Goal: Task Accomplishment & Management: Use online tool/utility

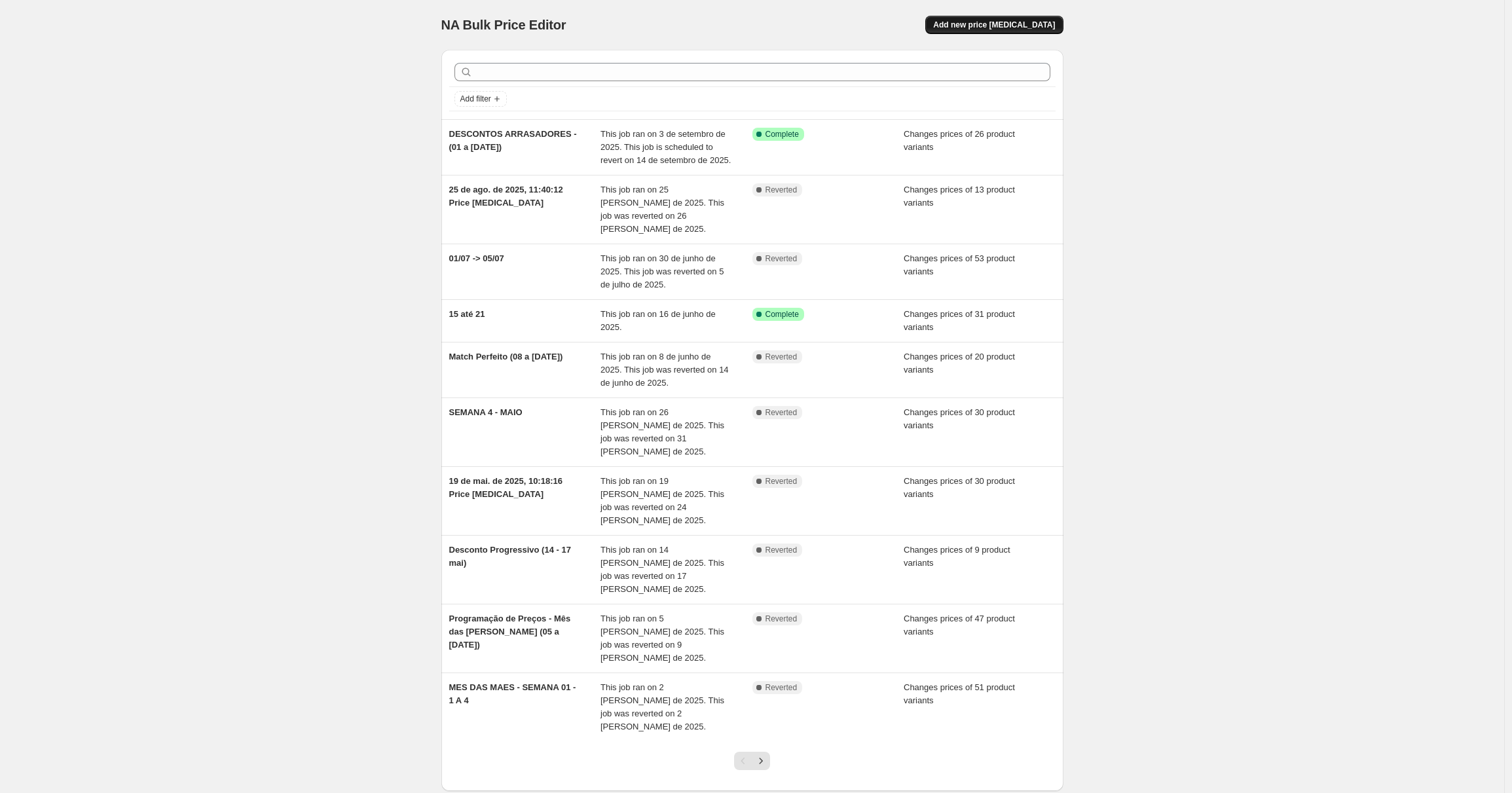
click at [1005, 24] on span "Add new price [MEDICAL_DATA]" at bounding box center [994, 25] width 122 height 10
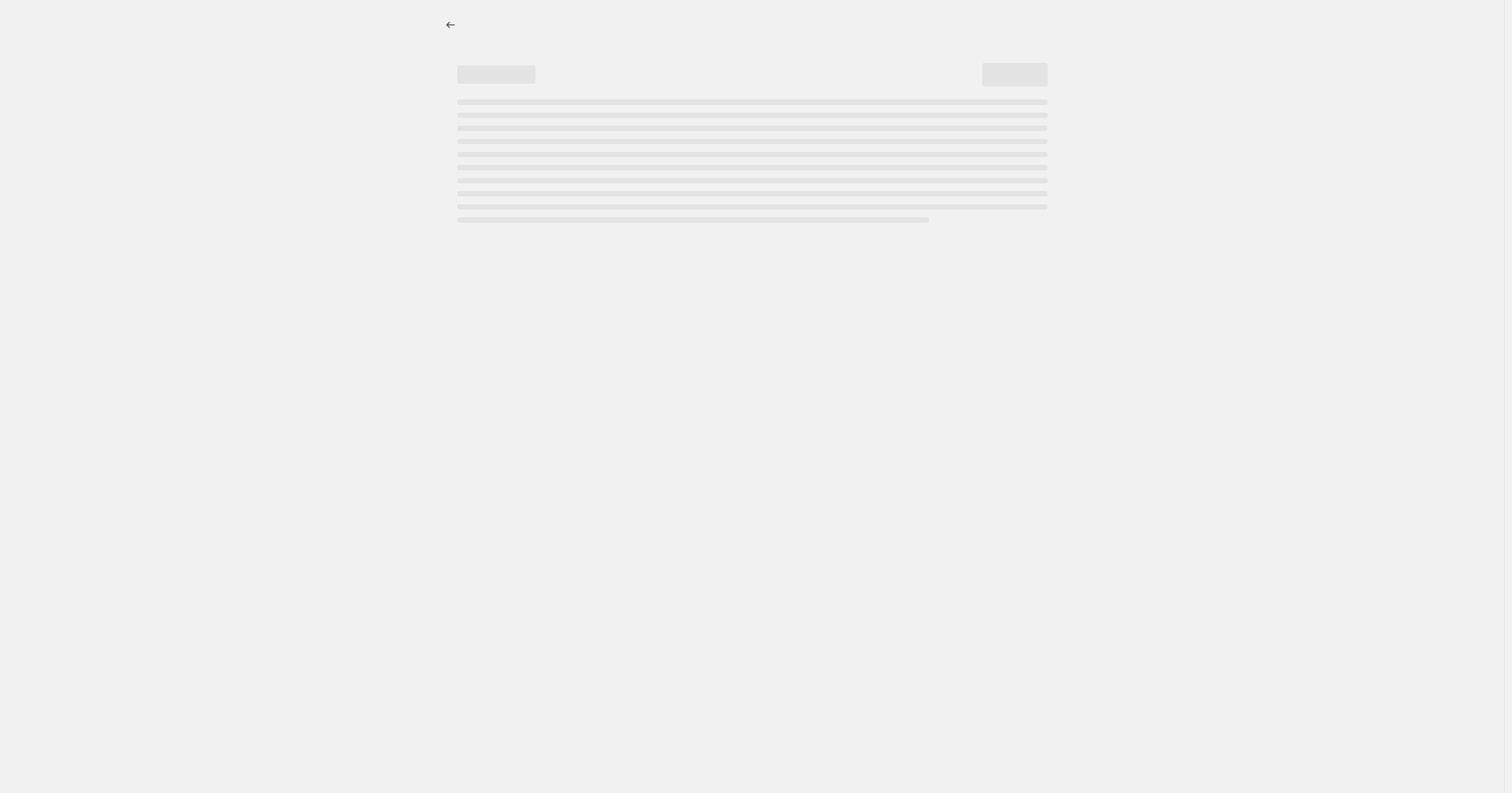
select select "percentage"
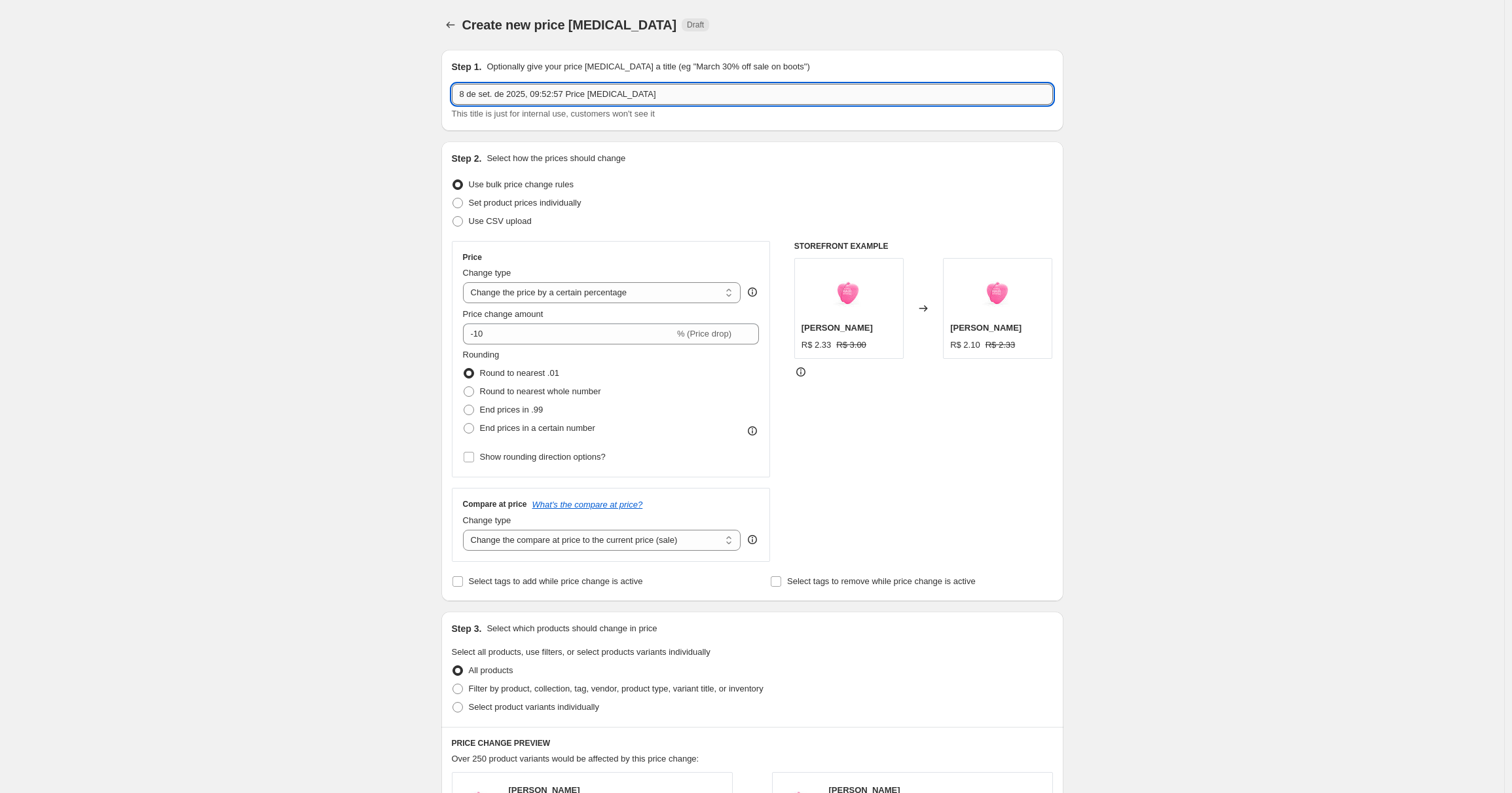
drag, startPoint x: 674, startPoint y: 97, endPoint x: 433, endPoint y: 74, distance: 242.1
click at [452, 84] on input "8 de set. de 2025, 09:52:57 Price [MEDICAL_DATA]" at bounding box center [753, 94] width 601 height 21
type input "9-9"
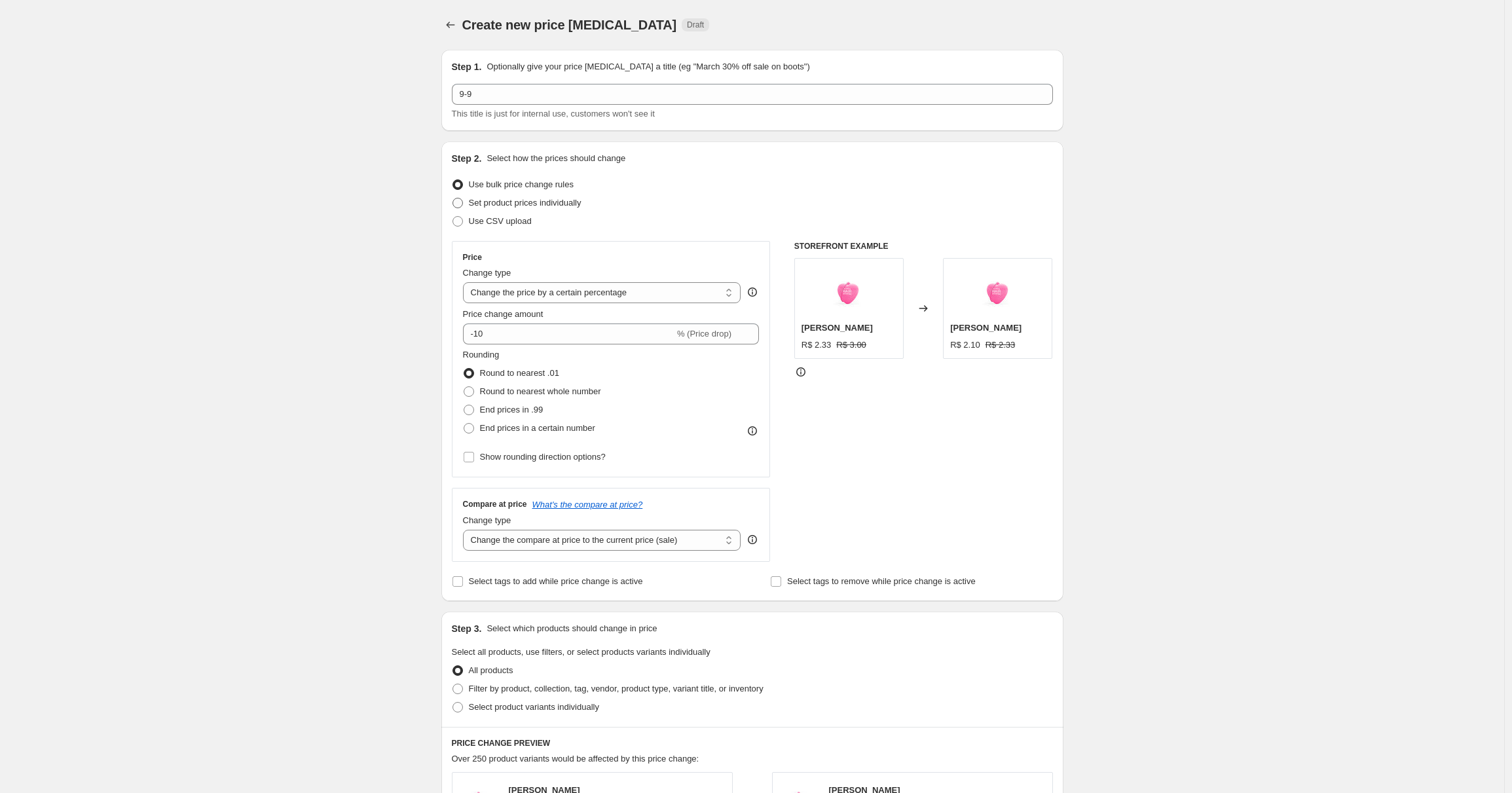
click at [527, 202] on span "Set product prices individually" at bounding box center [525, 203] width 113 height 10
click at [453, 198] on input "Set product prices individually" at bounding box center [453, 198] width 1 height 1
radio input "true"
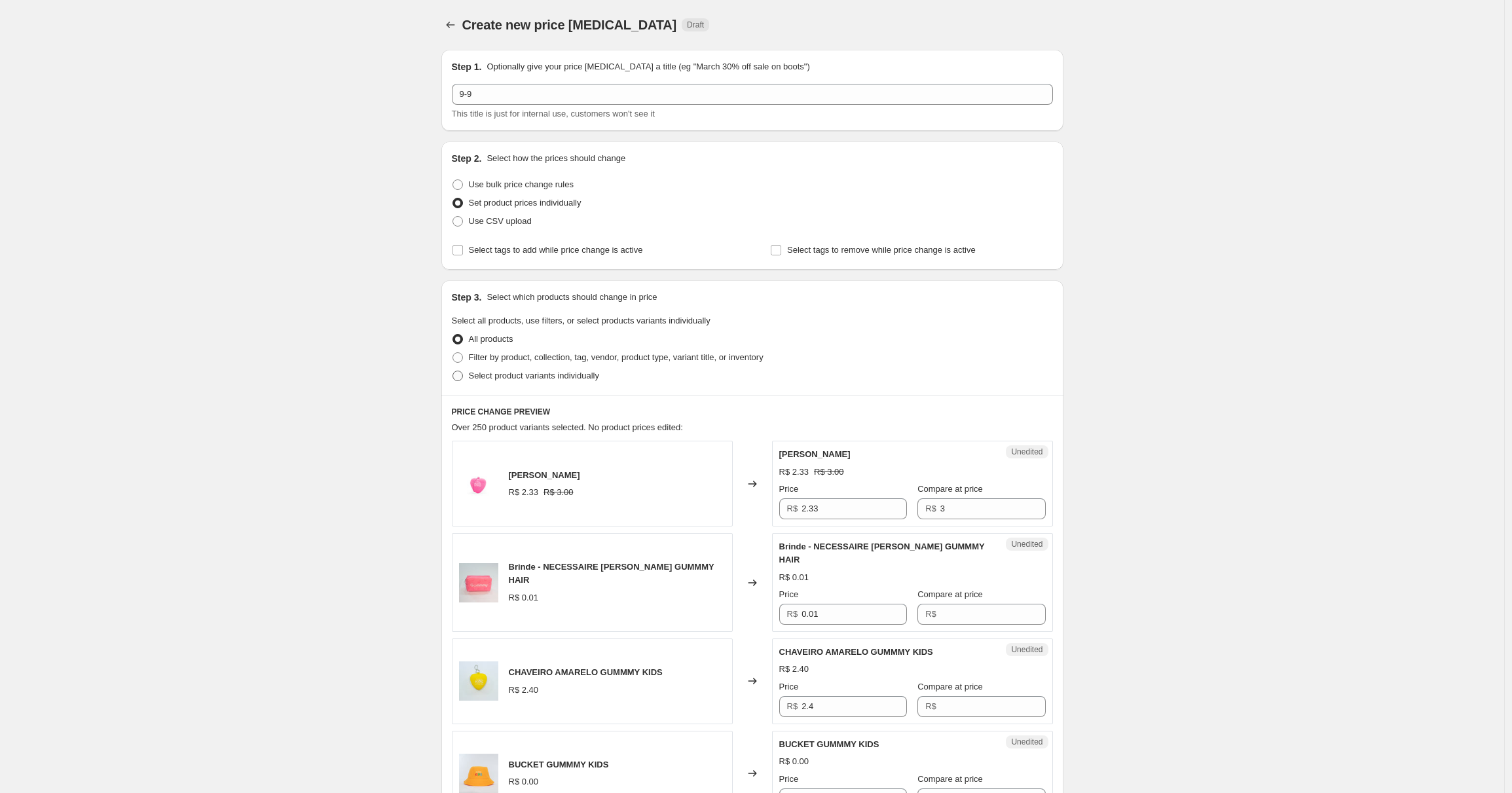
click at [561, 377] on span "Select product variants individually" at bounding box center [534, 376] width 130 height 10
click at [453, 372] on input "Select product variants individually" at bounding box center [453, 371] width 1 height 1
radio input "true"
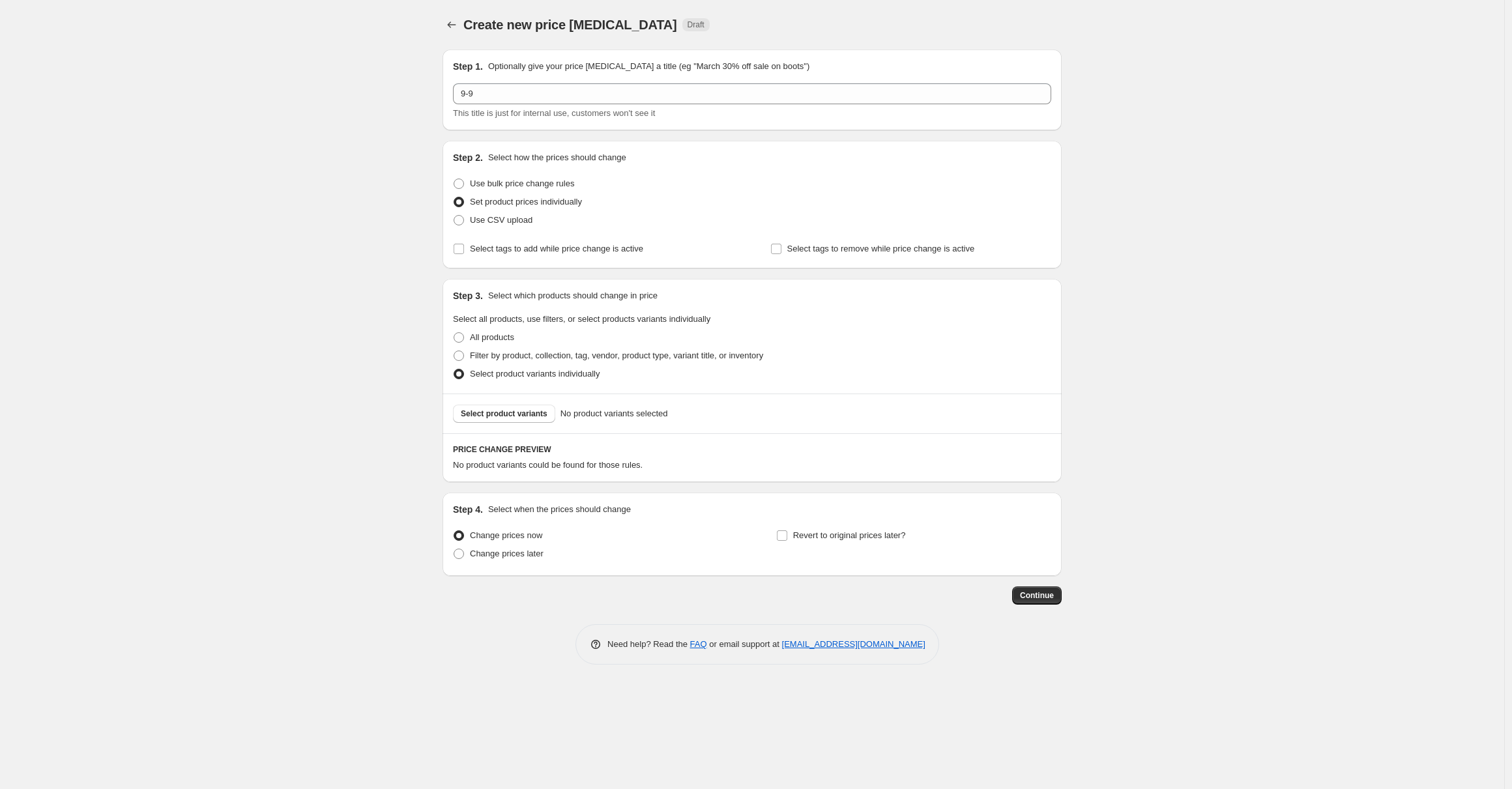
click at [511, 427] on div "Select product variants No product variants selected" at bounding box center [751, 413] width 619 height 40
click at [507, 413] on span "Select product variants" at bounding box center [504, 413] width 87 height 10
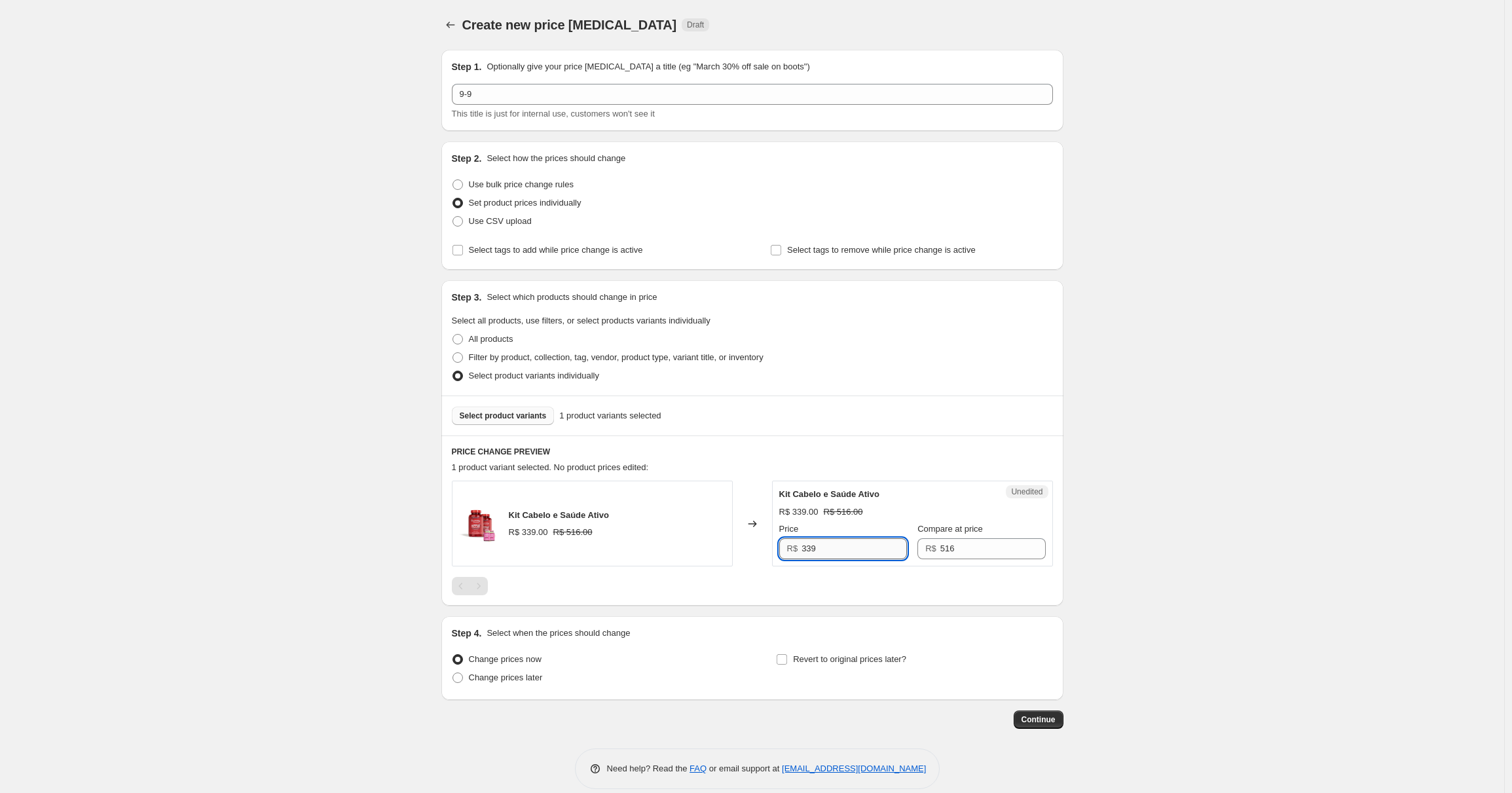
click at [887, 554] on input "339" at bounding box center [854, 548] width 106 height 21
type input "349"
click at [857, 662] on span "Revert to original prices later?" at bounding box center [850, 659] width 113 height 10
click at [787, 662] on input "Revert to original prices later?" at bounding box center [782, 659] width 10 height 10
checkbox input "true"
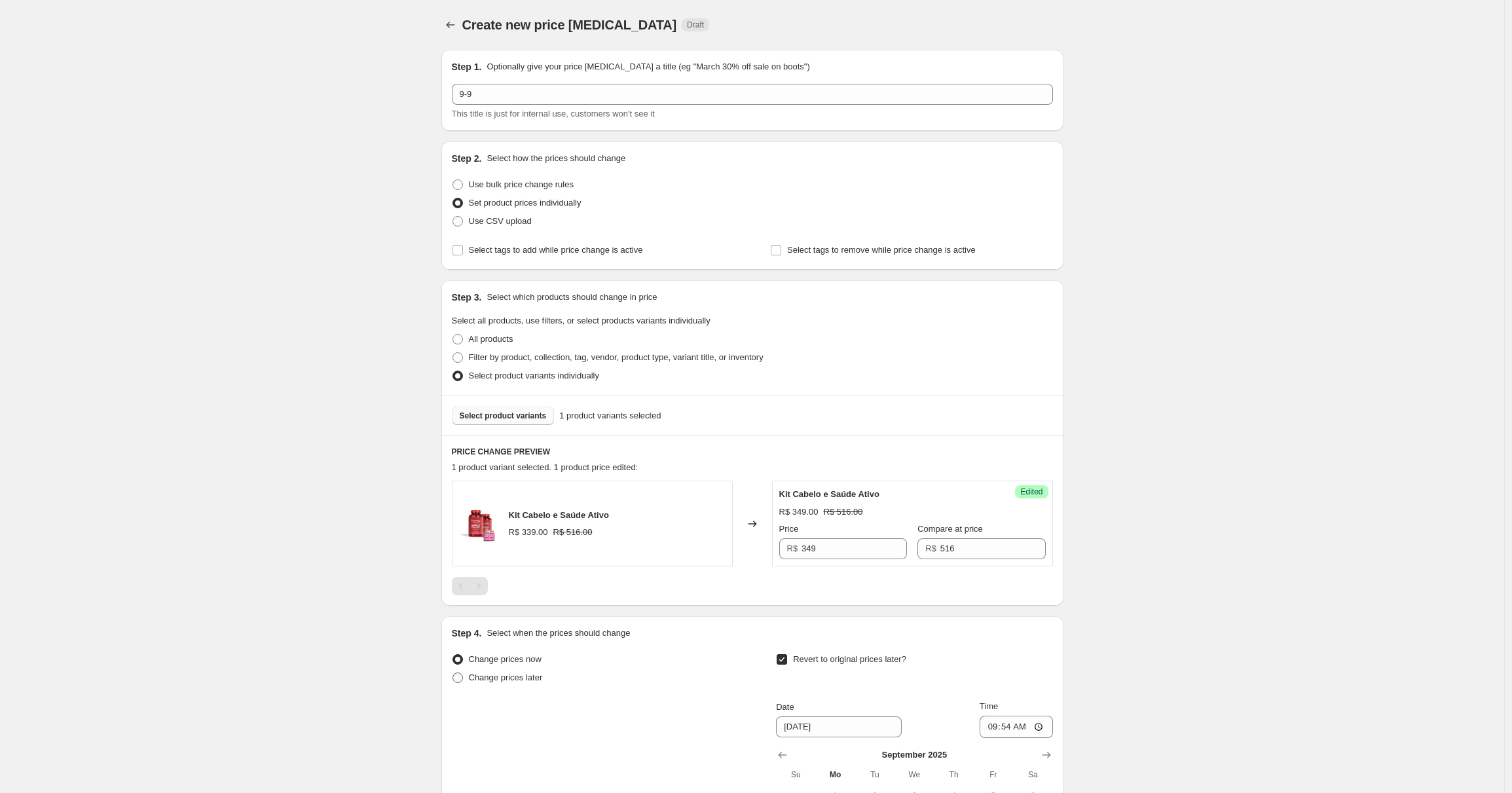
click at [533, 681] on span "Change prices later" at bounding box center [505, 678] width 74 height 10
click at [453, 673] on input "Change prices later" at bounding box center [453, 673] width 1 height 1
radio input "true"
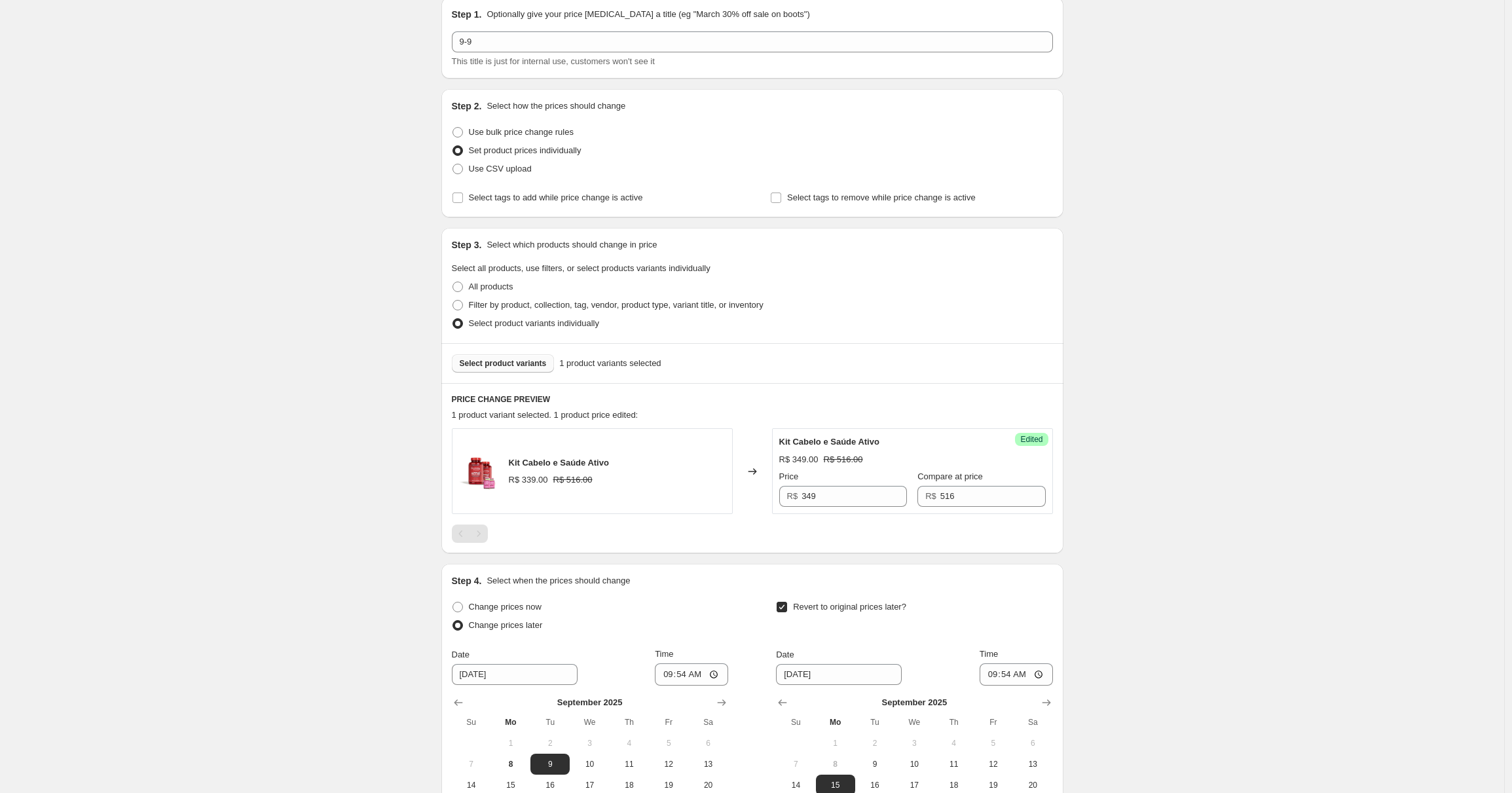
scroll to position [115, 0]
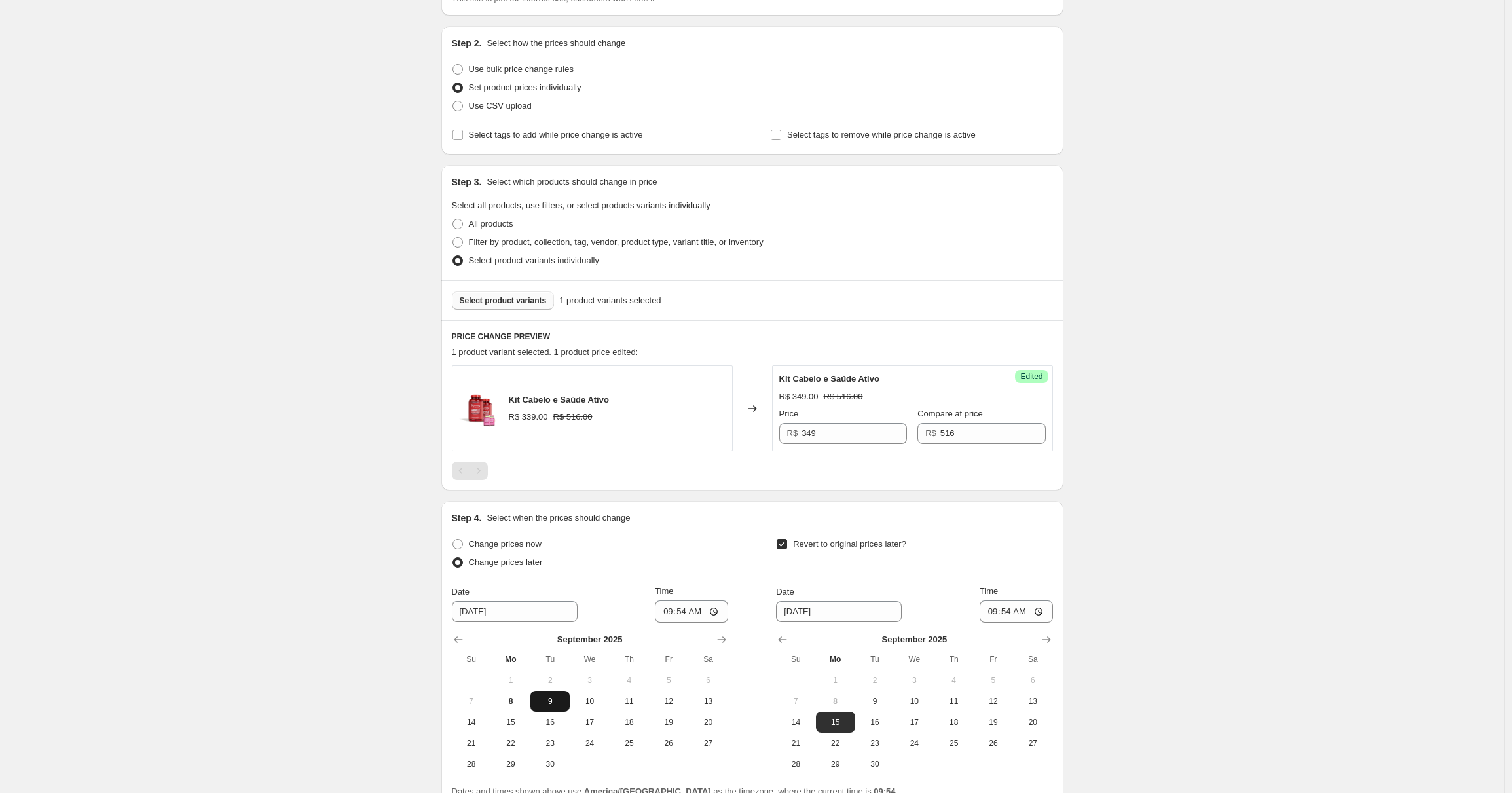
click at [561, 698] on span "9" at bounding box center [550, 701] width 29 height 10
click at [704, 606] on input "09:54" at bounding box center [692, 611] width 74 height 22
type input "00:01"
click at [1023, 607] on input "09:54" at bounding box center [1016, 611] width 74 height 22
type input "23:59"
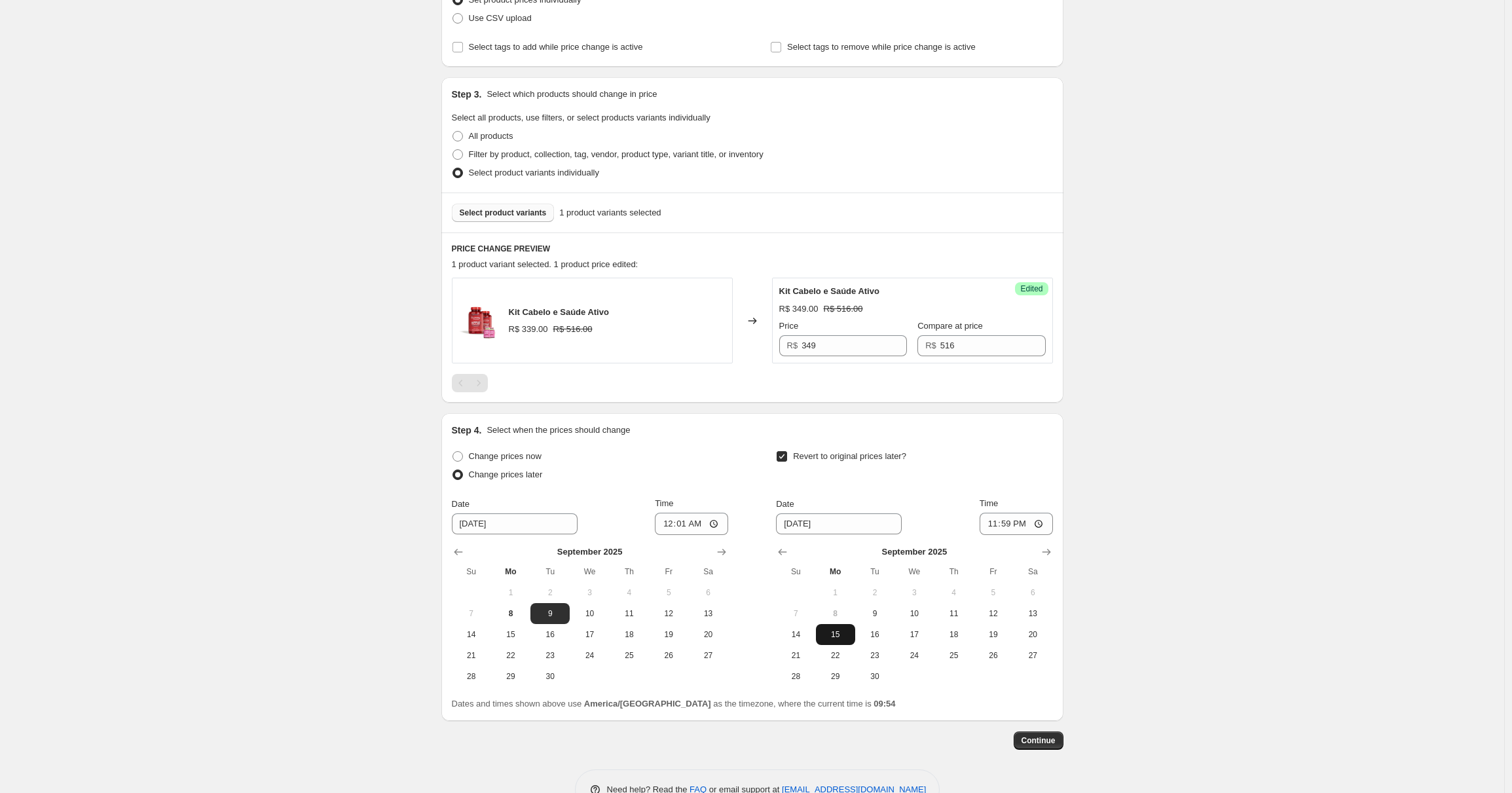
scroll to position [239, 0]
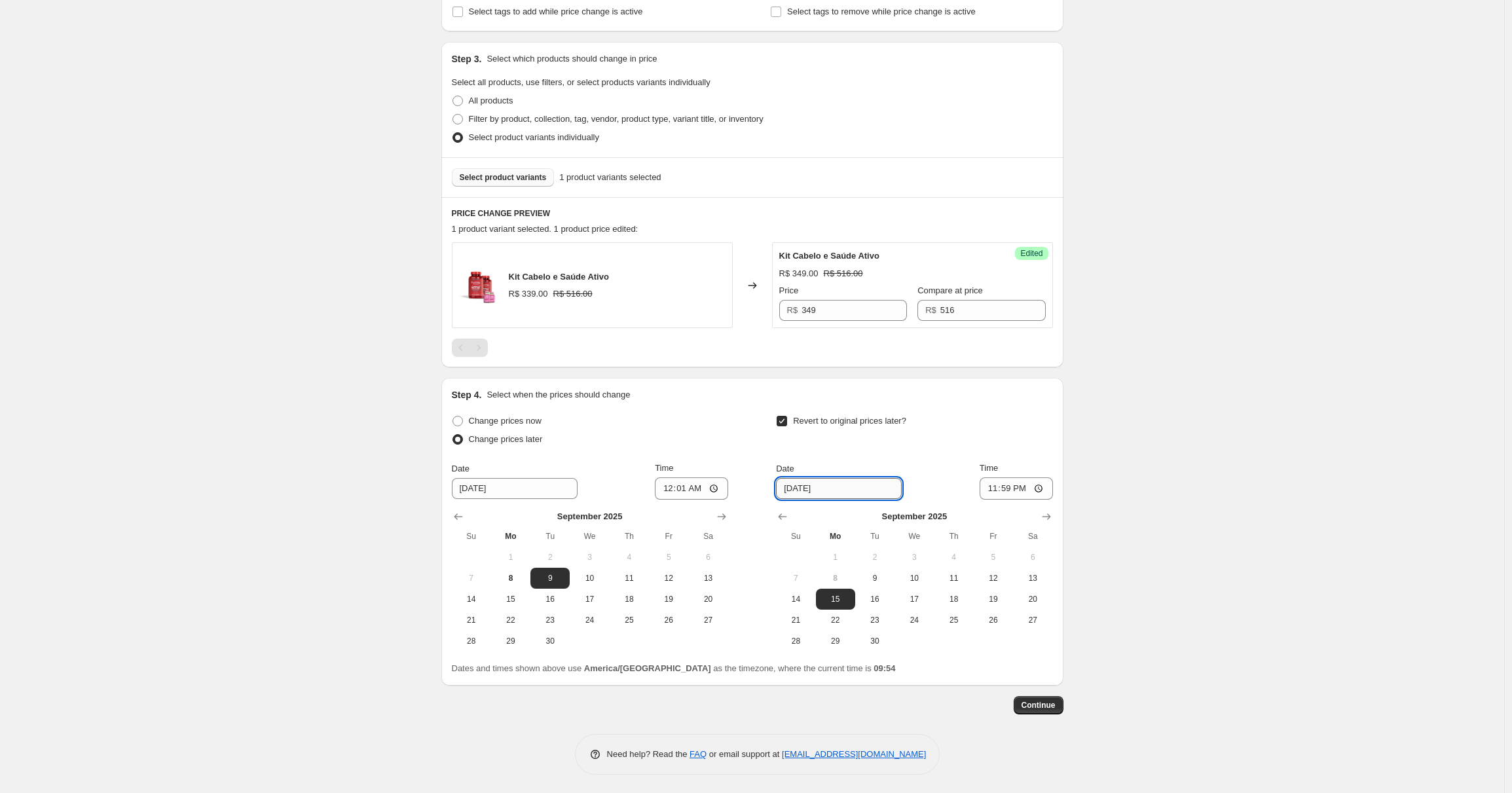
click at [801, 487] on input "[DATE]" at bounding box center [839, 488] width 126 height 21
type input "[DATE]"
click at [1049, 703] on span "Continue" at bounding box center [1039, 705] width 34 height 10
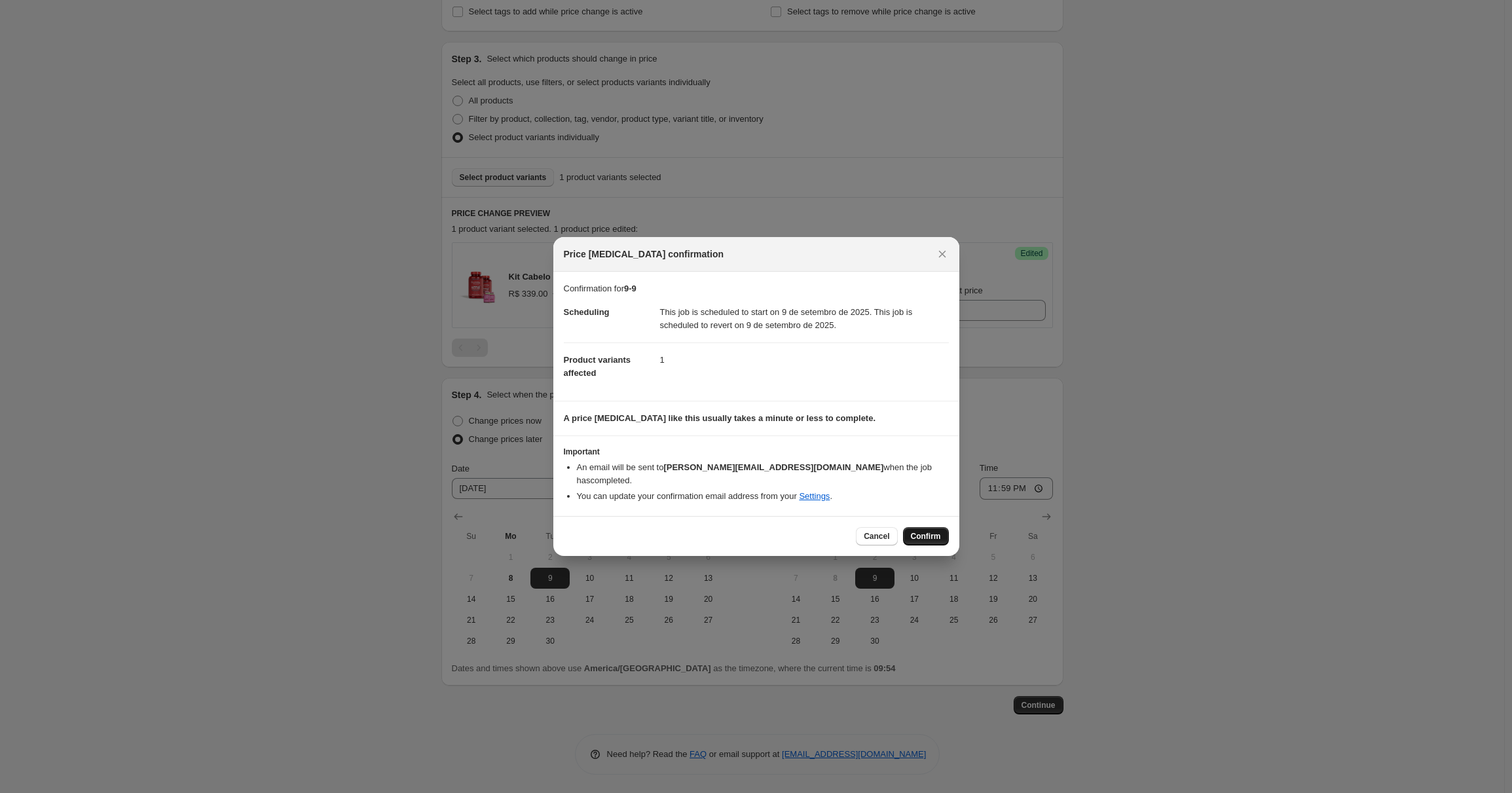
click at [928, 527] on button "Confirm" at bounding box center [926, 537] width 46 height 19
